Goal: Obtain resource: Obtain resource

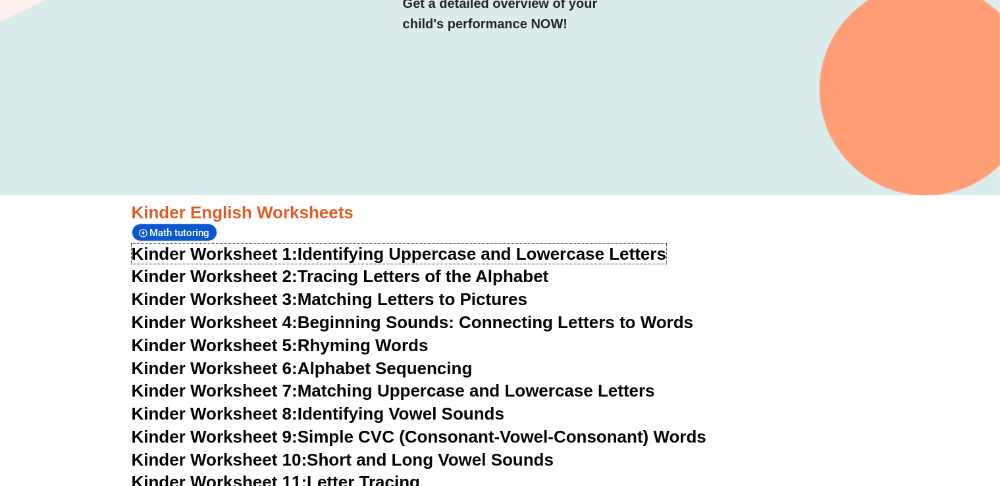
scroll to position [365, 0]
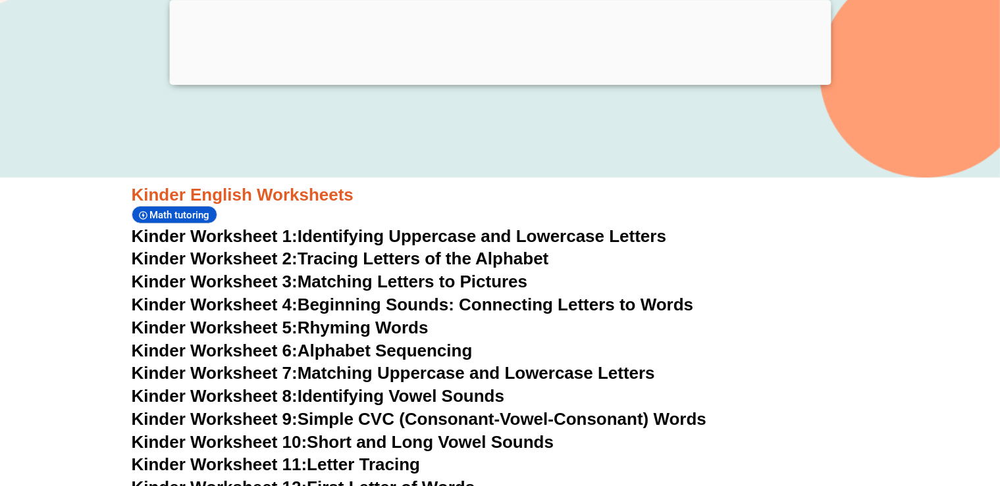
scroll to position [574, 0]
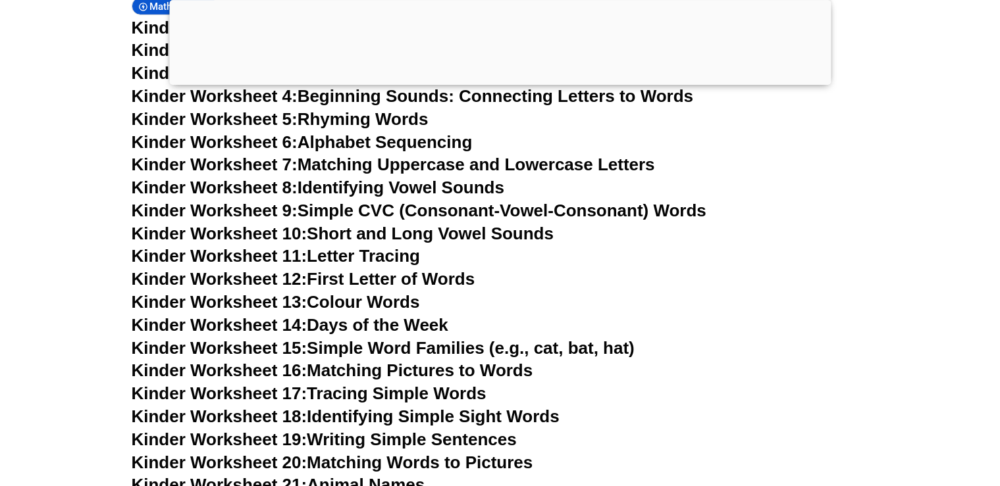
click at [365, 188] on link "Kinder Worksheet 8: Identifying Vowel Sounds" at bounding box center [318, 188] width 373 height 20
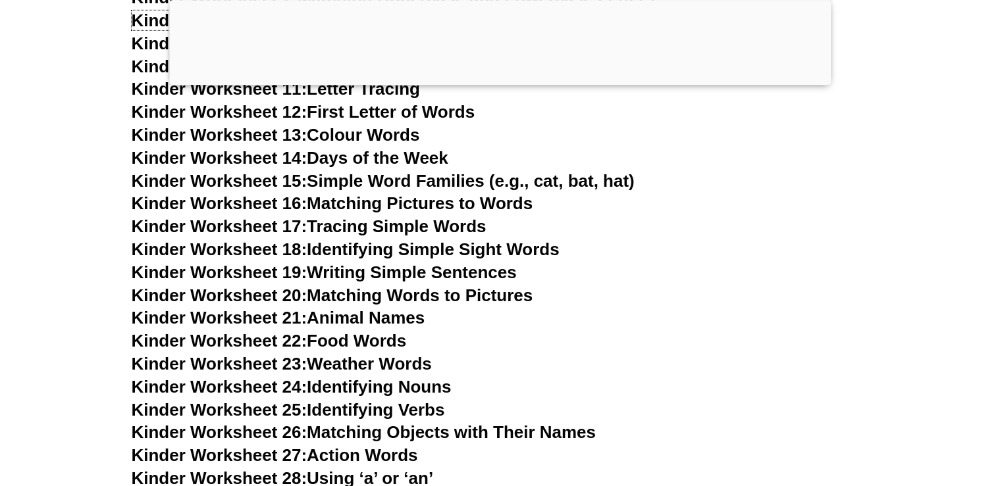
scroll to position [783, 0]
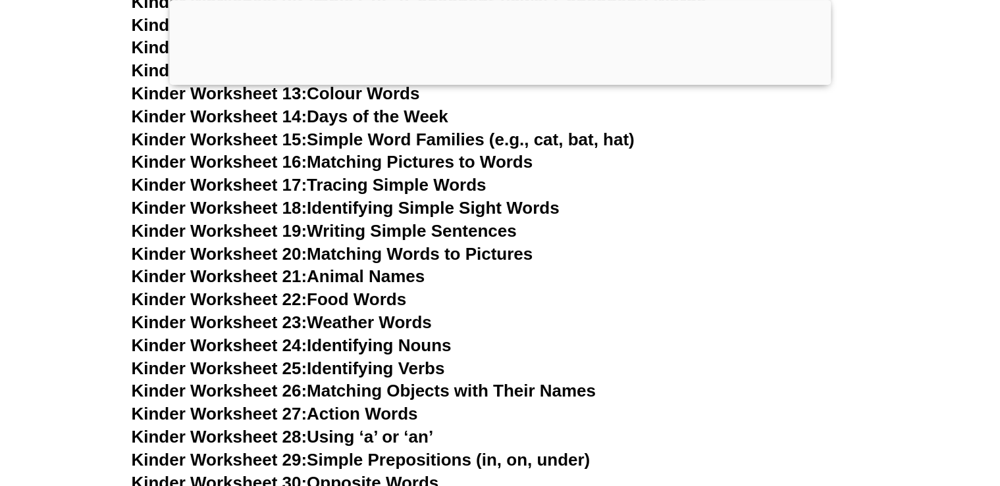
click at [344, 186] on link "Kinder Worksheet 17: Tracing Simple Words" at bounding box center [309, 185] width 355 height 20
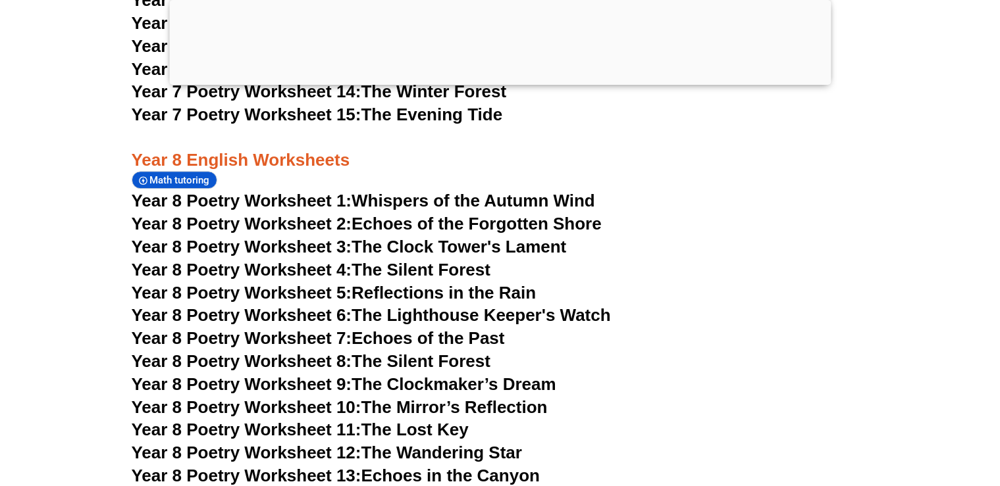
scroll to position [8574, 0]
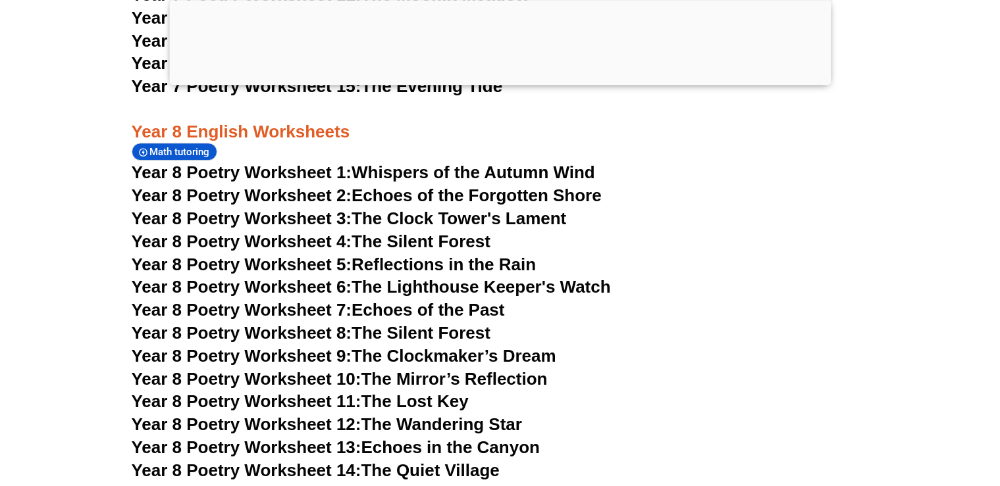
click at [394, 232] on link "Year 8 Poetry Worksheet 4: The Silent Forest" at bounding box center [311, 242] width 359 height 20
click at [274, 186] on span "Year 8 Poetry Worksheet 2:" at bounding box center [242, 196] width 220 height 20
click at [417, 163] on link "Year 8 Poetry Worksheet 1: Whispers of the Autumn Wind" at bounding box center [363, 173] width 463 height 20
click at [290, 392] on span "Year 8 Poetry Worksheet 11:" at bounding box center [247, 402] width 230 height 20
click at [232, 392] on span "Year 8 Poetry Worksheet 11:" at bounding box center [247, 402] width 230 height 20
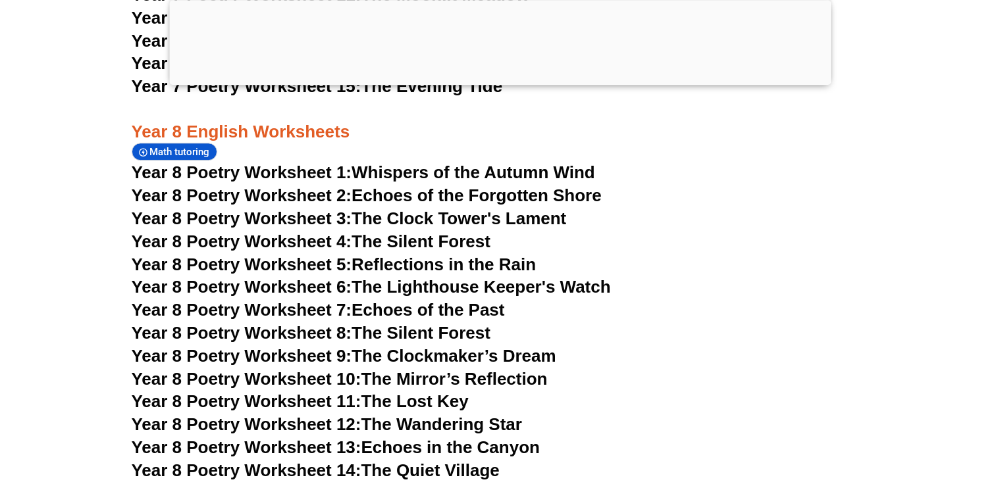
click at [297, 461] on span "Year 8 Poetry Worksheet 14:" at bounding box center [247, 471] width 230 height 20
click at [427, 484] on link "Year 8 Poetry Worksheet 15: The Hidden Garden" at bounding box center [326, 494] width 388 height 20
click at [405, 323] on link "Year 8 Poetry Worksheet 8: The Silent Forest" at bounding box center [311, 333] width 359 height 20
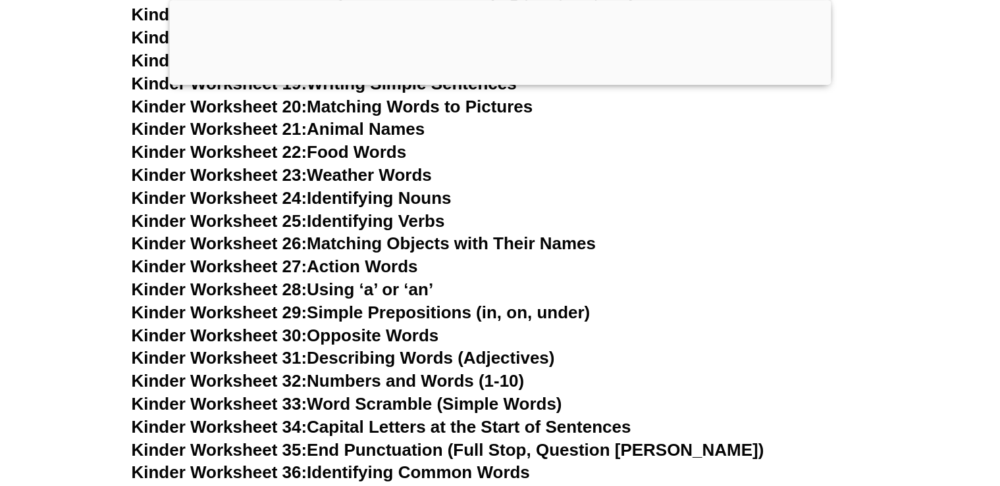
scroll to position [1171, 0]
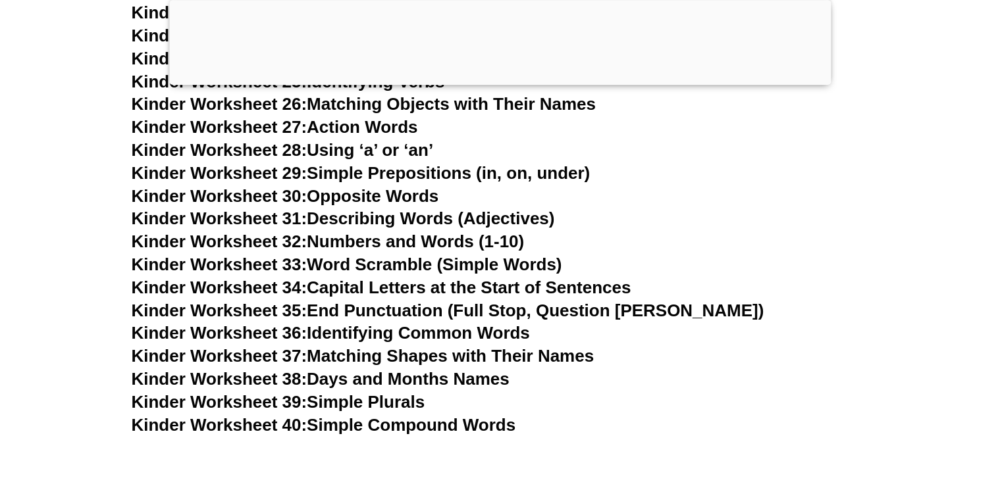
click at [400, 286] on link "Kinder Worksheet 34: Capital Letters at the Start of Sentences" at bounding box center [382, 288] width 500 height 20
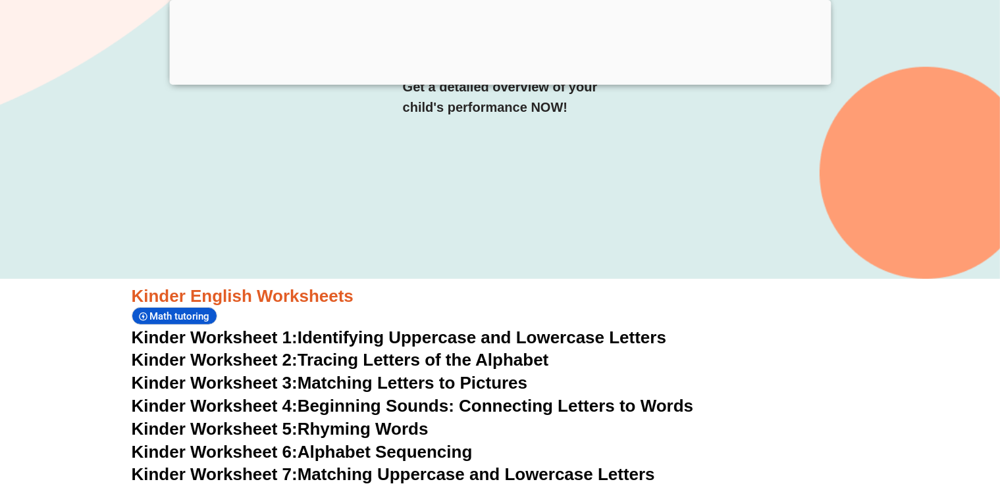
scroll to position [366, 0]
